Goal: Transaction & Acquisition: Purchase product/service

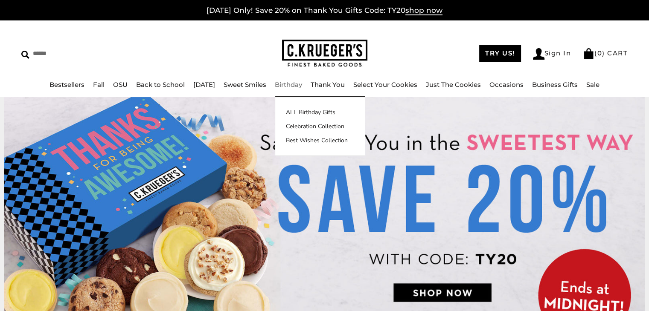
click at [288, 86] on link "Birthday" at bounding box center [288, 85] width 27 height 8
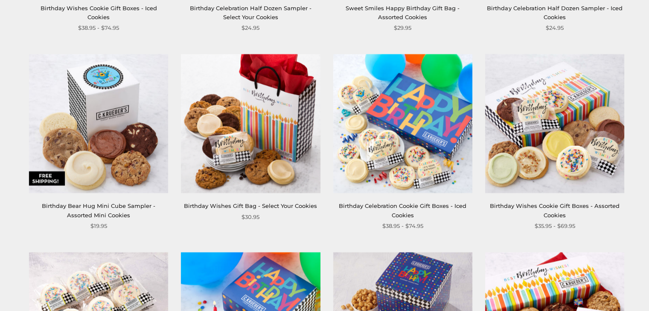
scroll to position [921, 0]
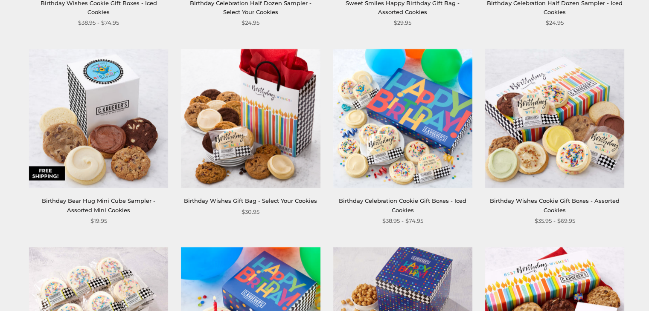
click at [394, 143] on img at bounding box center [402, 118] width 139 height 139
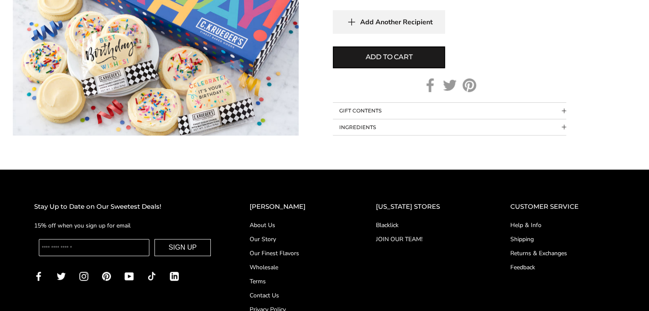
scroll to position [512, 0]
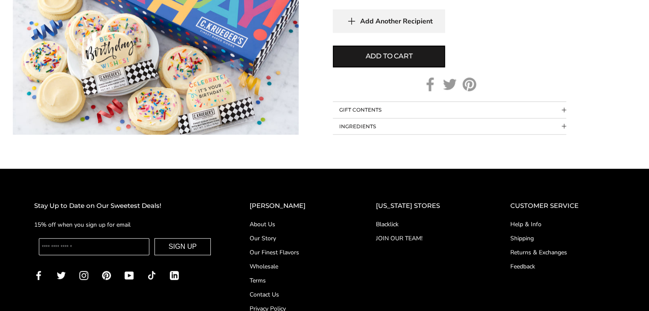
click at [384, 112] on button "GIFT CONTENTS" at bounding box center [449, 110] width 233 height 16
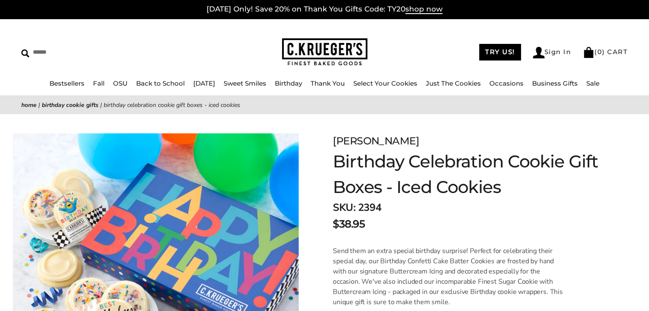
scroll to position [0, 0]
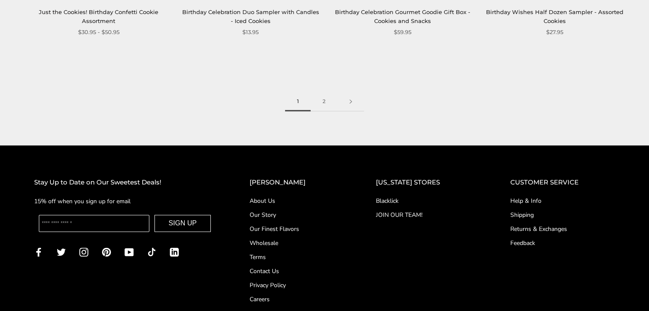
scroll to position [1313, 0]
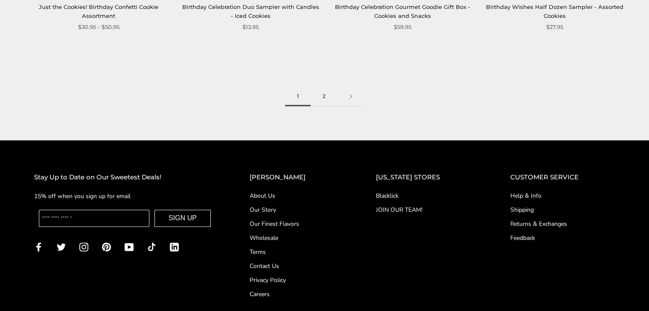
click at [322, 96] on link "2" at bounding box center [323, 96] width 27 height 19
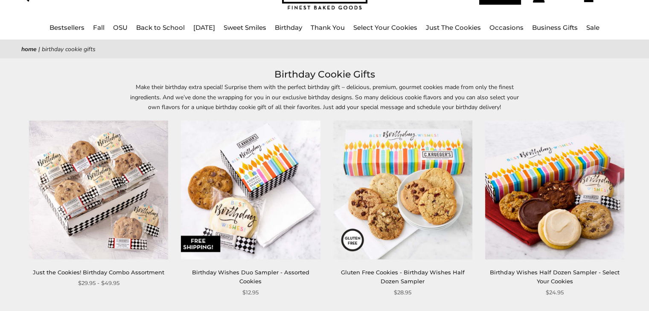
scroll to position [34, 0]
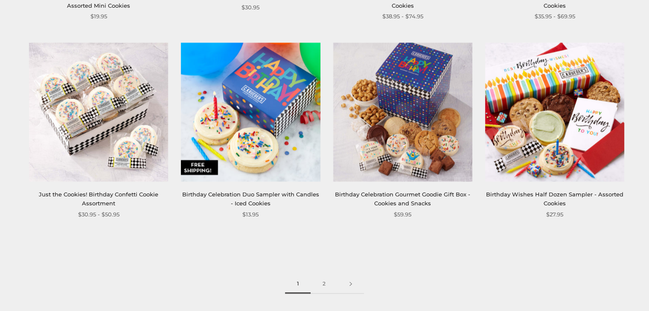
scroll to position [1109, 0]
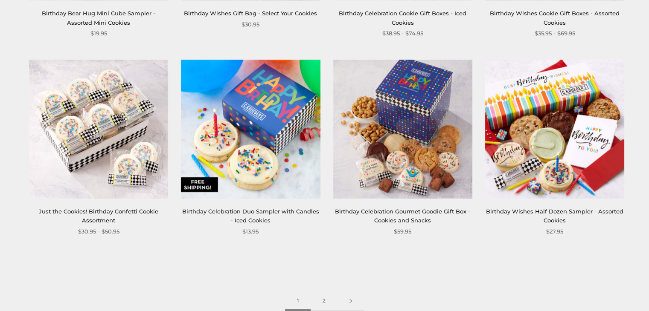
click at [100, 119] on img at bounding box center [98, 128] width 139 height 139
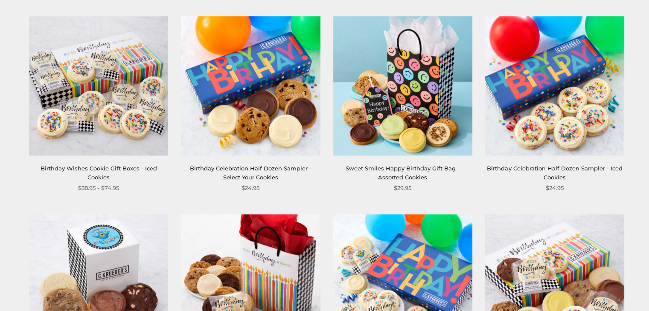
scroll to position [750, 0]
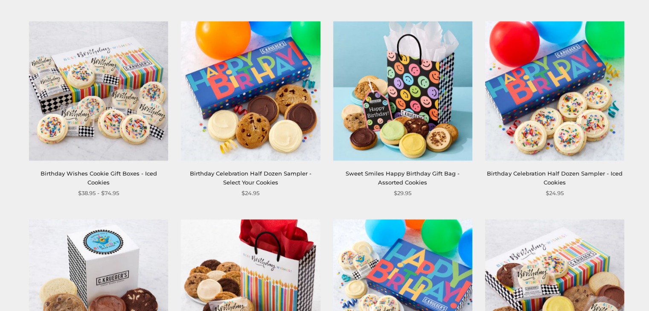
click at [135, 140] on img at bounding box center [98, 90] width 139 height 139
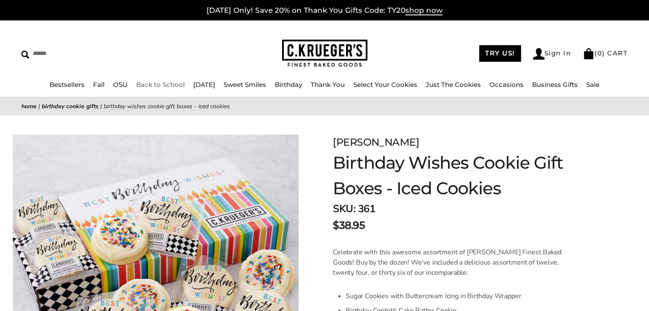
click at [138, 84] on link "Back to School" at bounding box center [160, 85] width 49 height 8
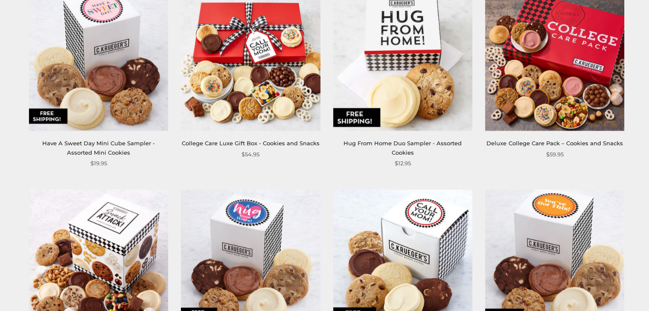
scroll to position [1033, 0]
